Goal: Information Seeking & Learning: Learn about a topic

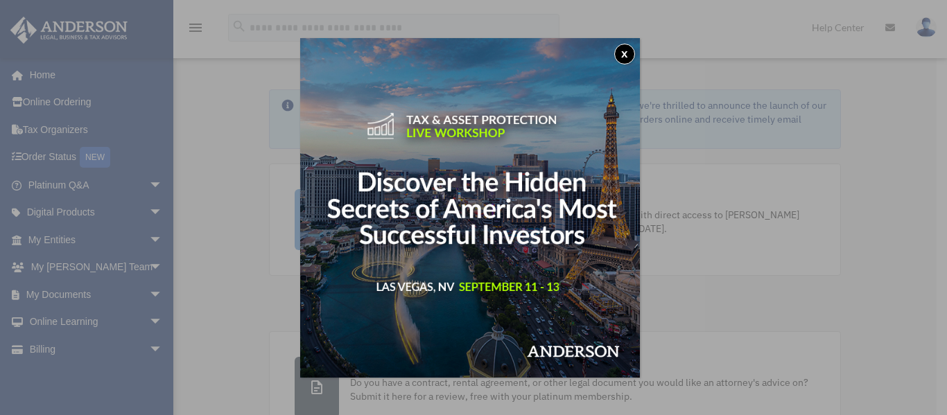
click at [627, 54] on button "x" at bounding box center [624, 54] width 21 height 21
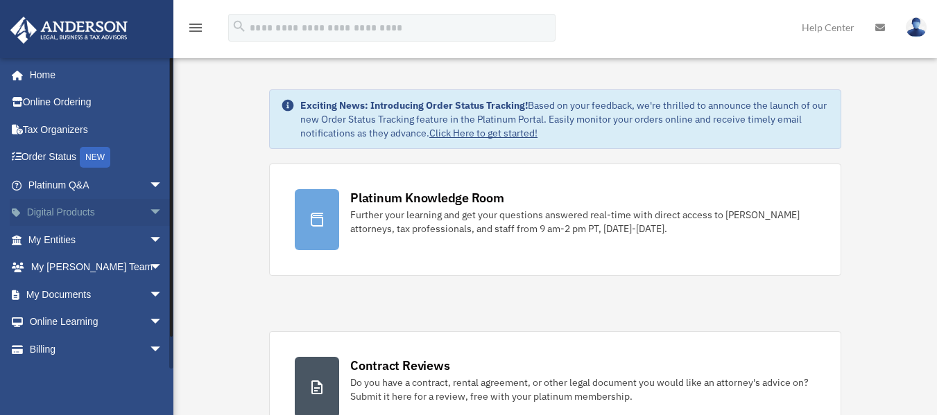
click at [149, 211] on span "arrow_drop_down" at bounding box center [163, 213] width 28 height 28
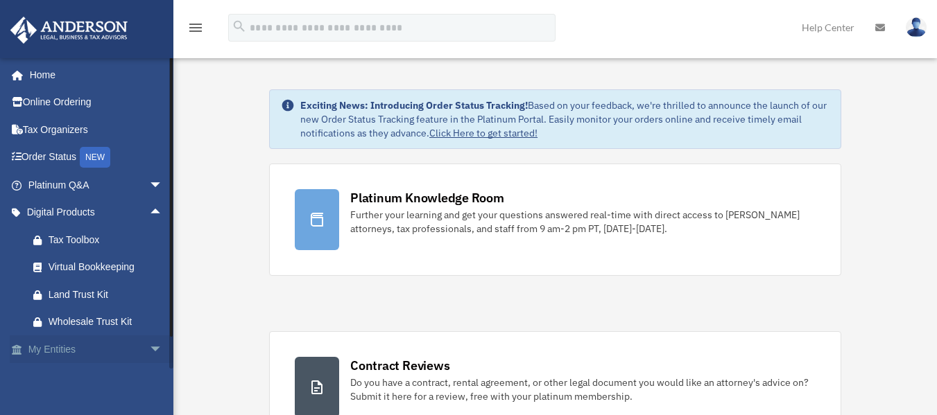
click at [149, 347] on span "arrow_drop_down" at bounding box center [163, 350] width 28 height 28
click at [50, 350] on link "My Entities arrow_drop_up" at bounding box center [97, 350] width 174 height 28
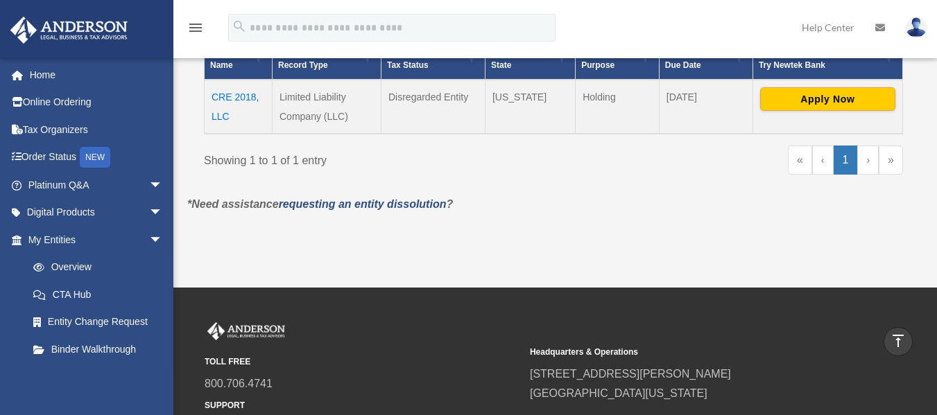
scroll to position [308, 0]
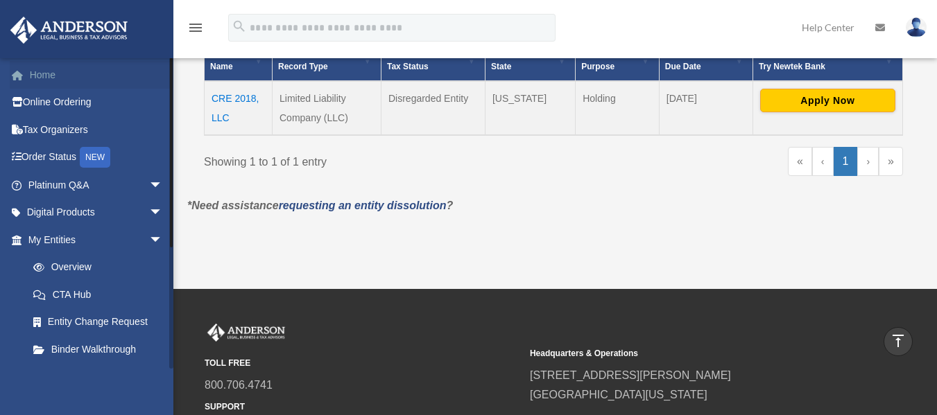
click at [40, 74] on link "Home" at bounding box center [97, 75] width 174 height 28
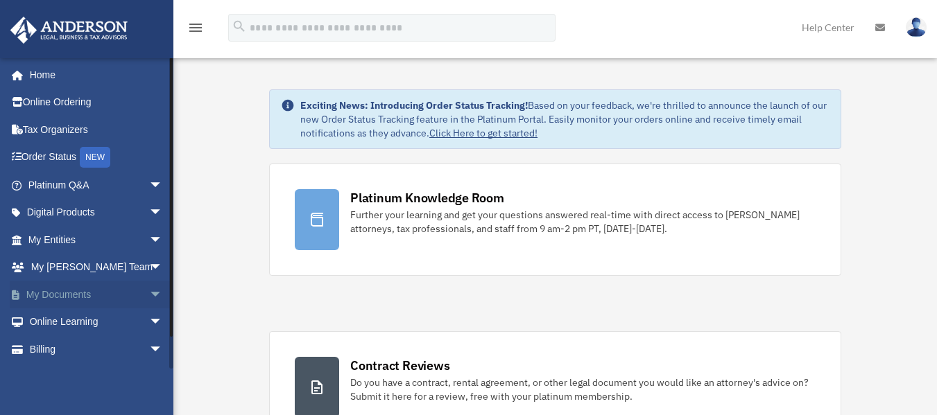
click at [64, 292] on link "My Documents arrow_drop_down" at bounding box center [97, 295] width 174 height 28
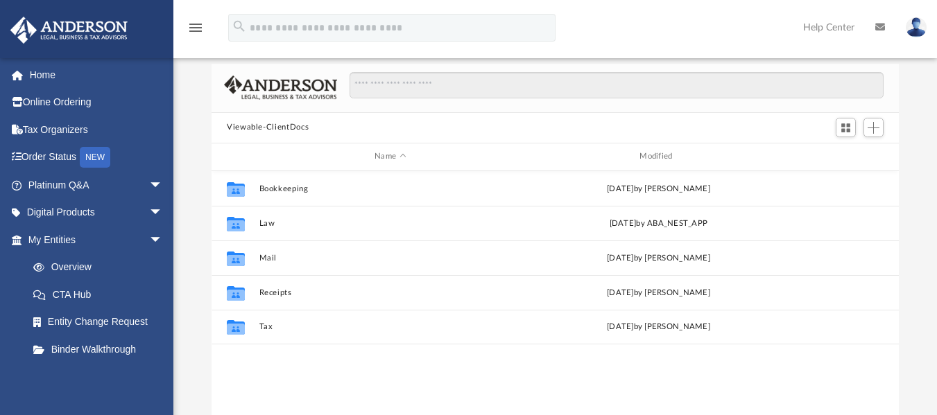
scroll to position [71, 0]
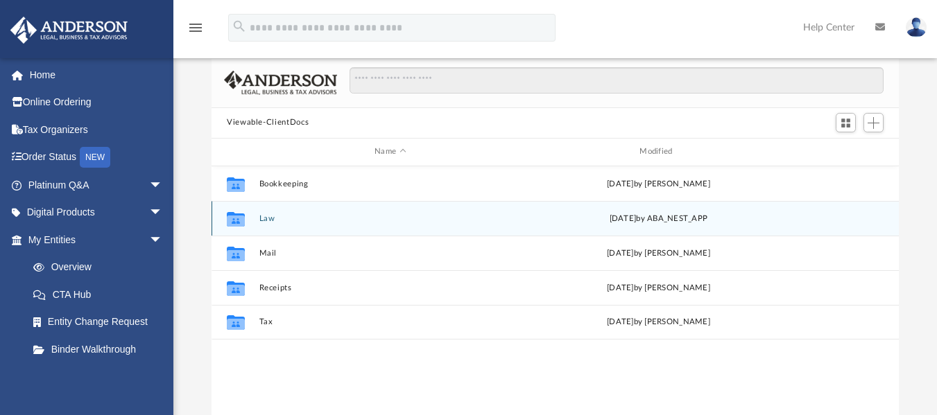
click at [239, 221] on icon "grid" at bounding box center [236, 218] width 18 height 15
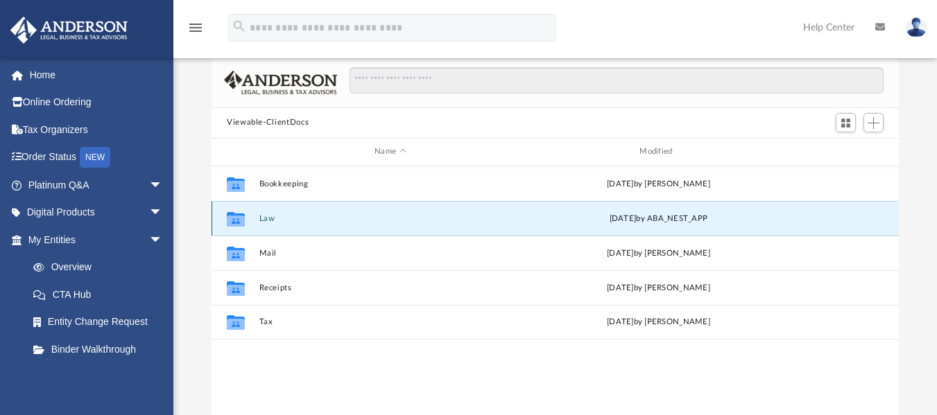
click at [275, 219] on button "Law" at bounding box center [390, 218] width 262 height 9
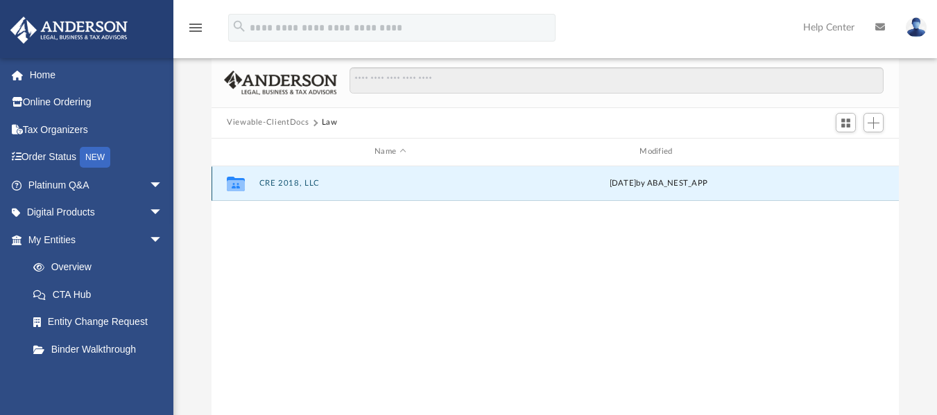
click at [270, 182] on button "CRE 2018, LLC" at bounding box center [390, 183] width 262 height 9
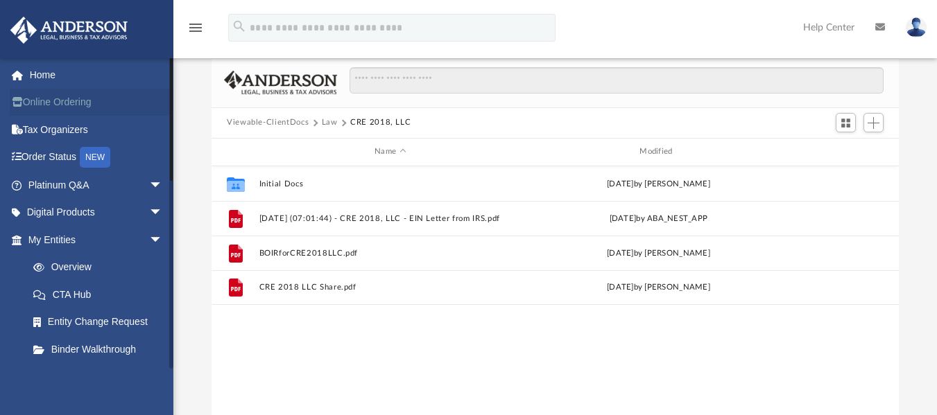
click at [39, 98] on link "Online Ordering" at bounding box center [97, 103] width 174 height 28
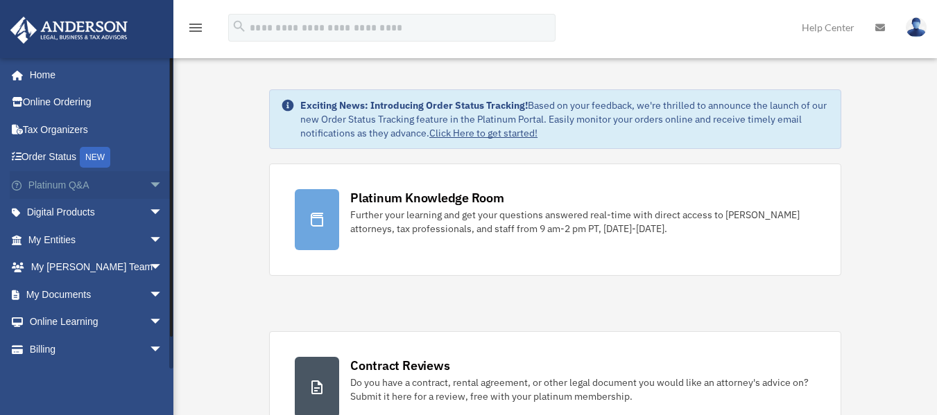
click at [149, 184] on span "arrow_drop_down" at bounding box center [163, 185] width 28 height 28
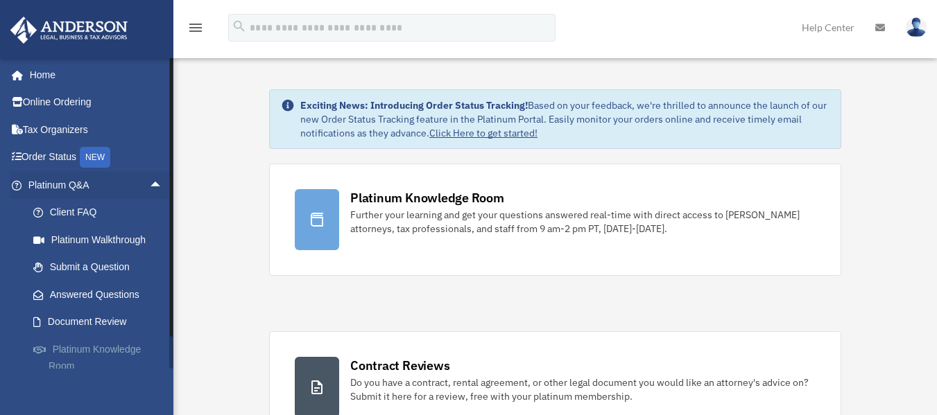
click at [96, 349] on link "Platinum Knowledge Room" at bounding box center [101, 358] width 164 height 44
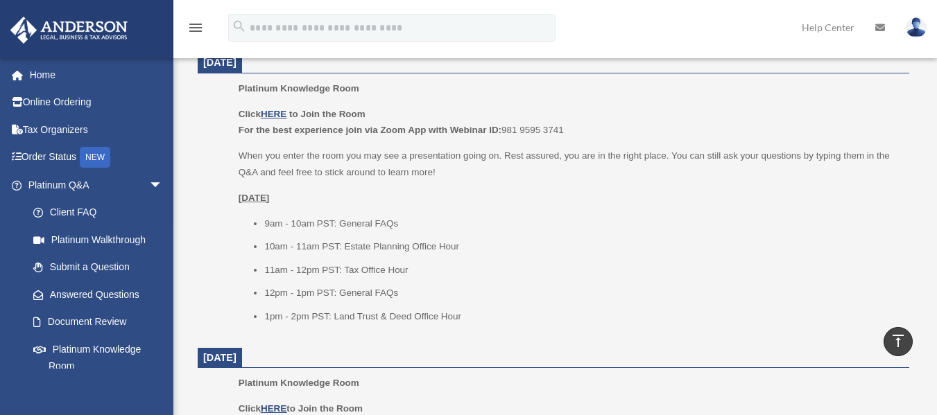
scroll to position [1476, 0]
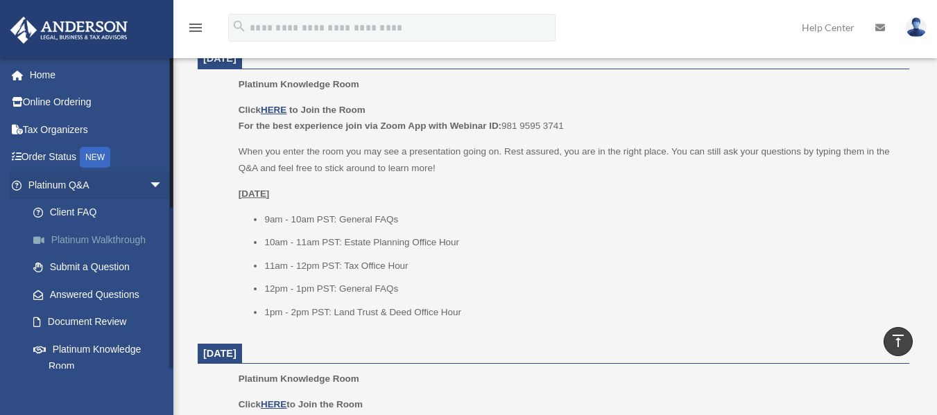
click at [60, 238] on link "Platinum Walkthrough" at bounding box center [101, 240] width 164 height 28
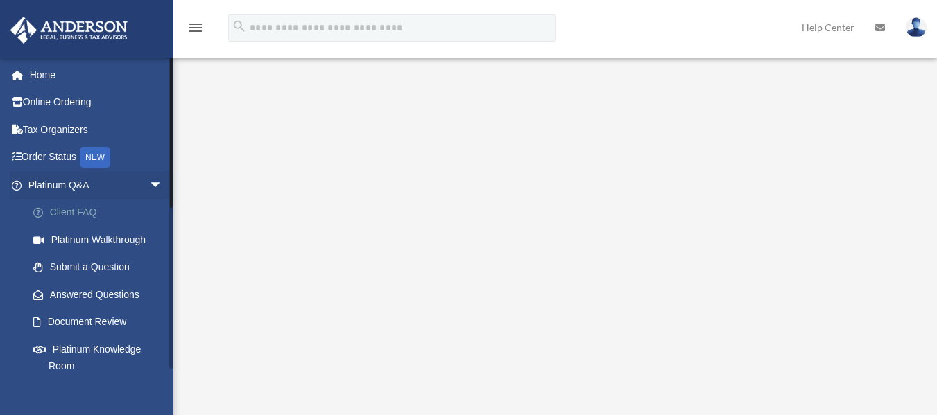
click at [69, 211] on link "Client FAQ" at bounding box center [101, 213] width 164 height 28
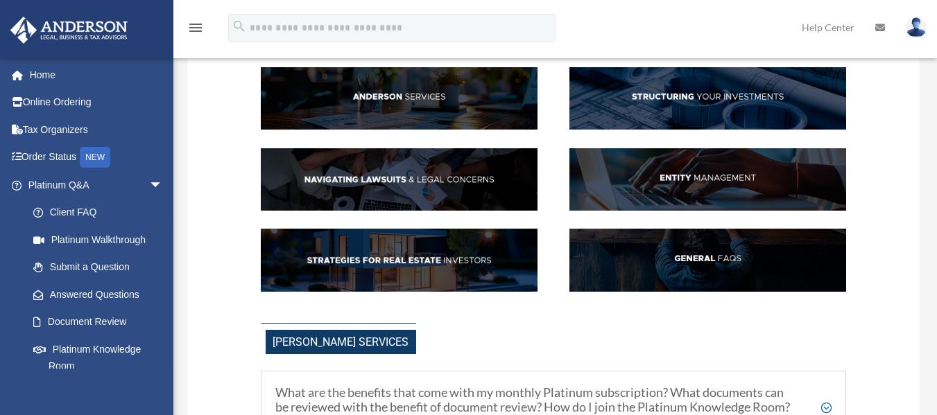
scroll to position [128, 0]
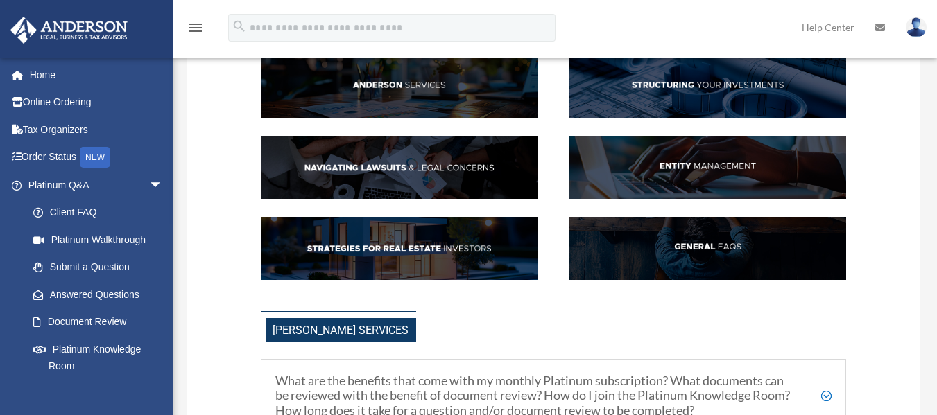
click at [410, 245] on img at bounding box center [399, 248] width 277 height 62
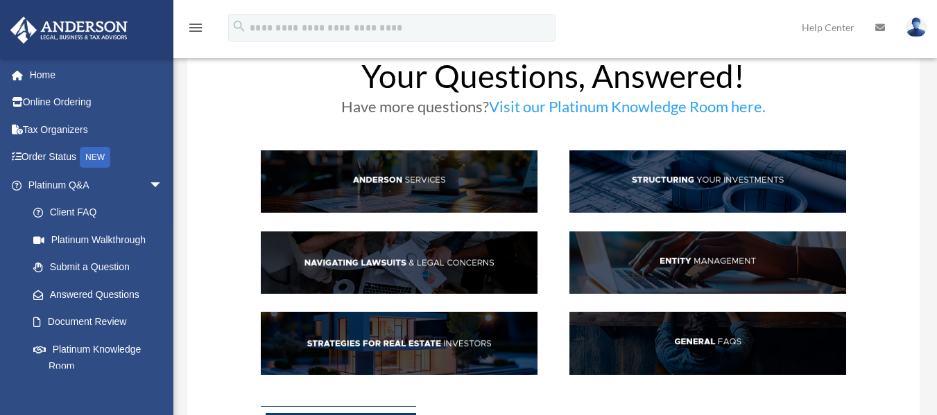
scroll to position [69, 0]
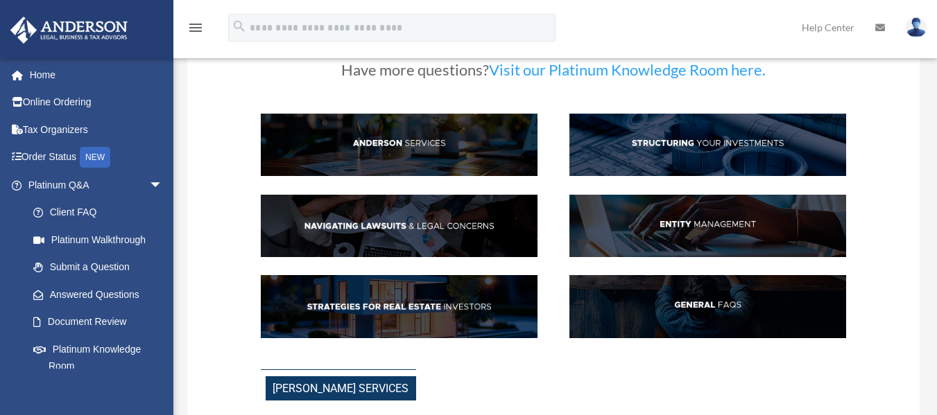
click at [705, 302] on img at bounding box center [707, 306] width 277 height 62
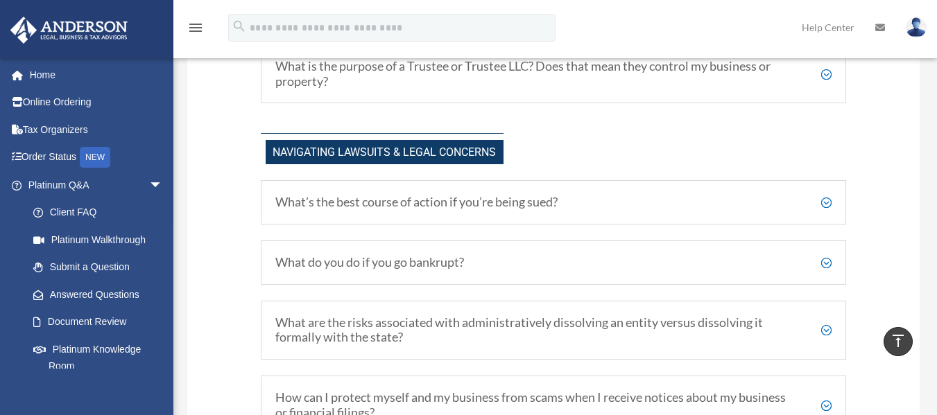
scroll to position [752, 0]
